Goal: Task Accomplishment & Management: Use online tool/utility

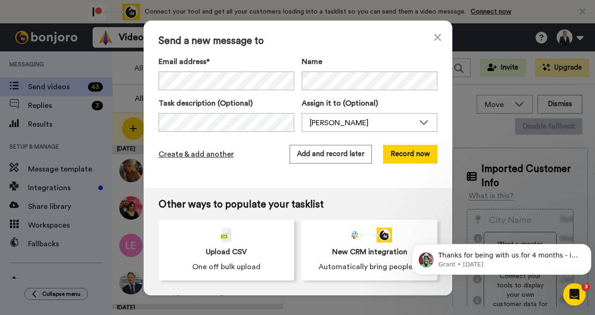
click at [191, 152] on span "Create & add another" at bounding box center [196, 154] width 75 height 11
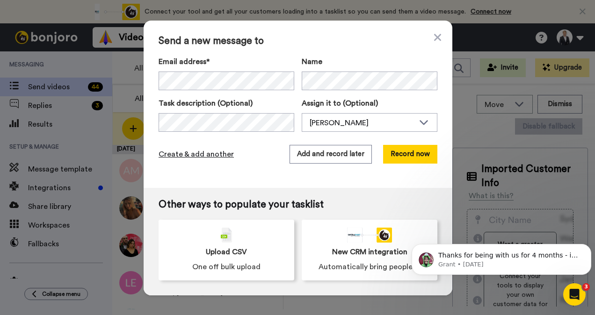
click at [202, 153] on span "Create & add another" at bounding box center [196, 154] width 75 height 11
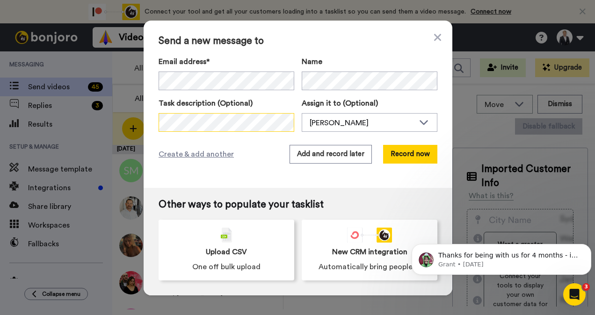
click at [53, 108] on div "Send a new message to Email address* No search result for ‘ [PERSON_NAME][EMAIL…" at bounding box center [297, 157] width 595 height 315
click at [191, 153] on span "Create & add another" at bounding box center [196, 154] width 75 height 11
click at [0, 107] on html "Connect your tool now! Connect your tool and get all your customers loading int…" at bounding box center [297, 157] width 595 height 315
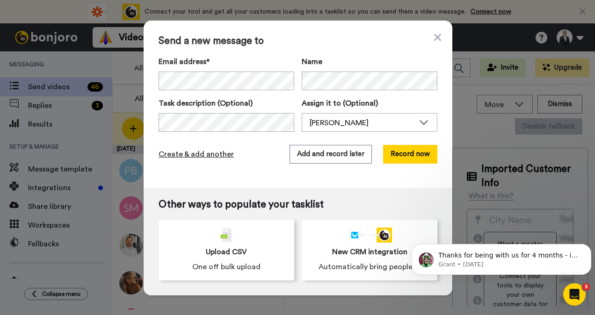
click at [185, 155] on span "Create & add another" at bounding box center [196, 154] width 75 height 11
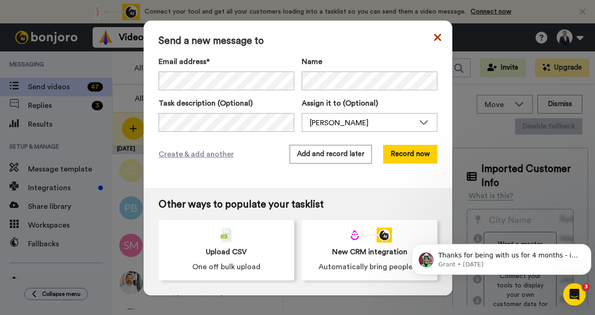
click at [434, 37] on icon at bounding box center [437, 37] width 7 height 7
click at [188, 154] on span "Create & add another" at bounding box center [196, 154] width 75 height 11
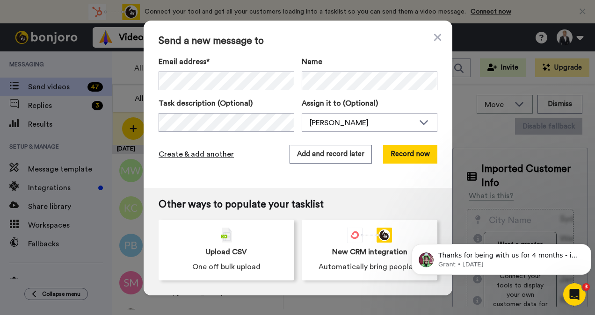
click at [204, 155] on span "Create & add another" at bounding box center [196, 154] width 75 height 11
click at [198, 155] on span "Create & add another" at bounding box center [196, 154] width 75 height 11
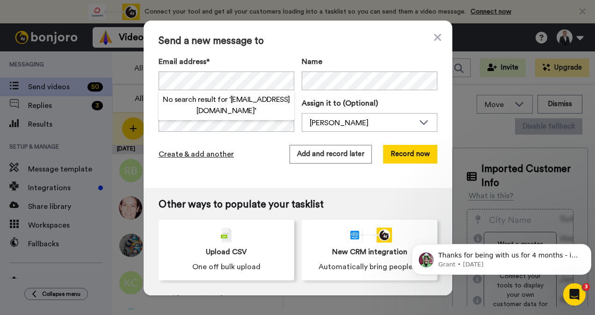
click at [180, 151] on span "Create & add another" at bounding box center [196, 154] width 75 height 11
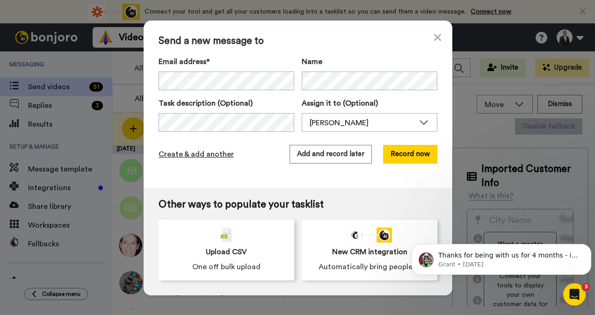
click at [177, 155] on span "Create & add another" at bounding box center [196, 154] width 75 height 11
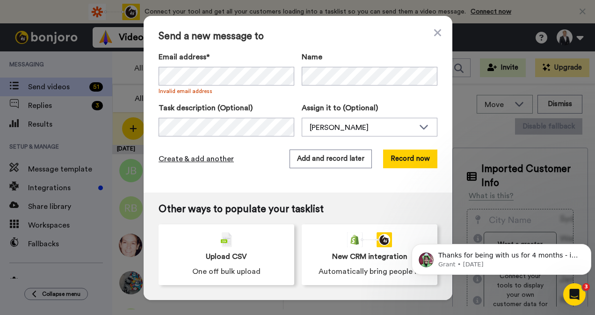
click at [187, 161] on span "Create & add another" at bounding box center [196, 159] width 75 height 11
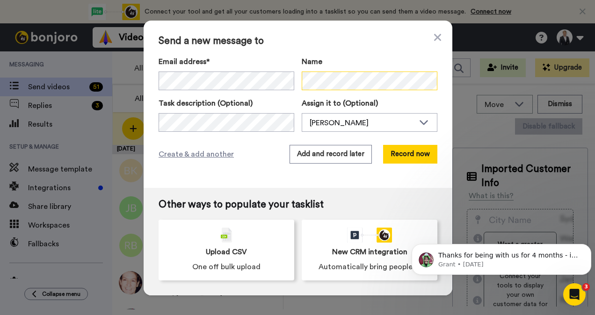
click at [259, 51] on div "Send a new message to Email address* No search result for ‘ [EMAIL_ADDRESS][DOM…" at bounding box center [298, 105] width 309 height 168
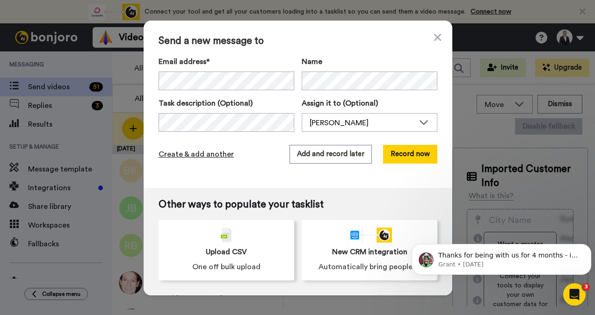
click at [211, 156] on span "Create & add another" at bounding box center [196, 154] width 75 height 11
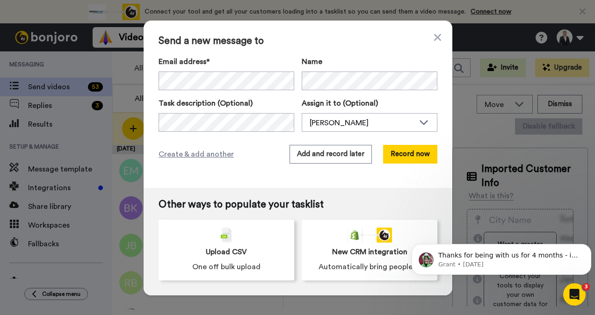
drag, startPoint x: 437, startPoint y: 40, endPoint x: 442, endPoint y: 35, distance: 7.0
click at [437, 40] on icon at bounding box center [437, 37] width 7 height 7
